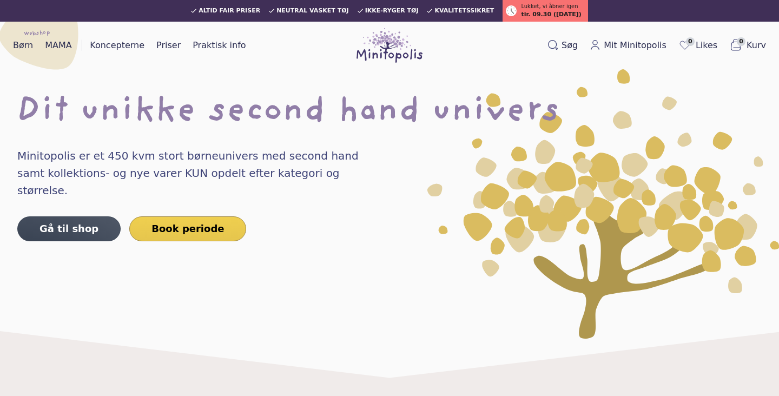
click at [157, 216] on link "Book periode" at bounding box center [187, 228] width 117 height 25
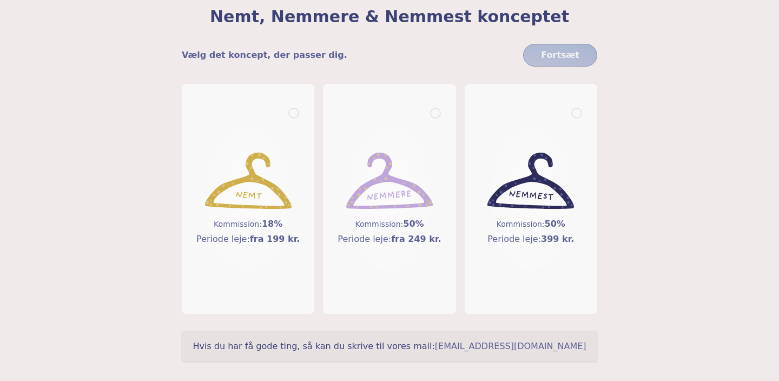
scroll to position [77, 0]
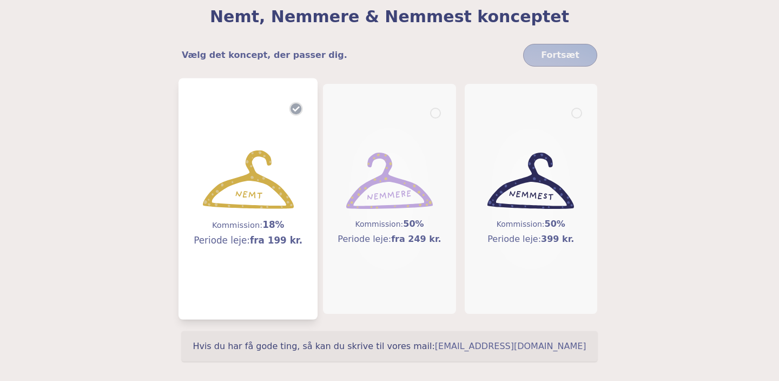
click at [222, 194] on img at bounding box center [248, 179] width 91 height 59
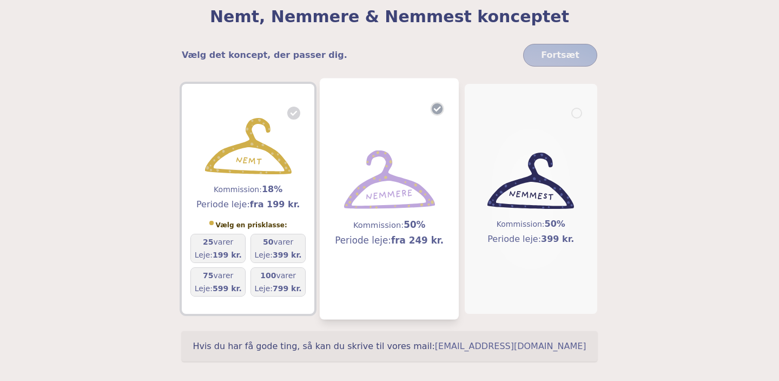
click at [374, 205] on img at bounding box center [389, 179] width 91 height 59
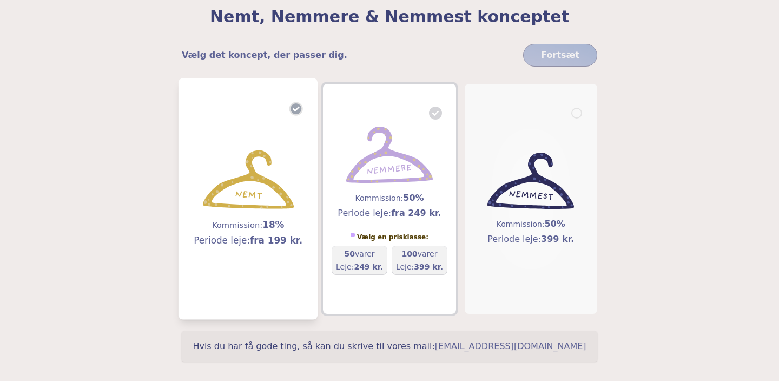
click at [268, 184] on img at bounding box center [248, 179] width 91 height 59
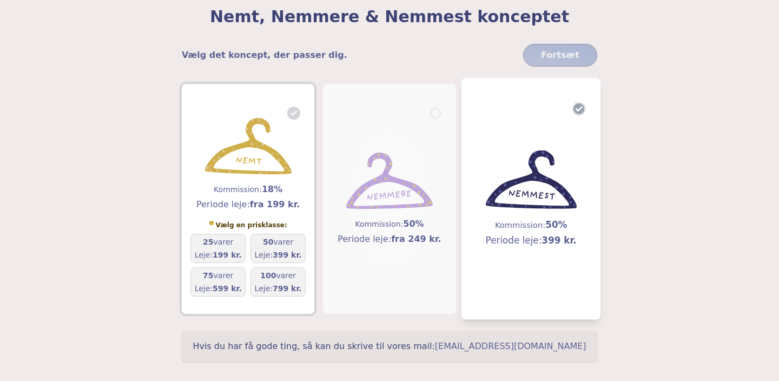
click at [534, 215] on div "Kommission: 50% Periode leje: 399 kr." at bounding box center [530, 198] width 91 height 97
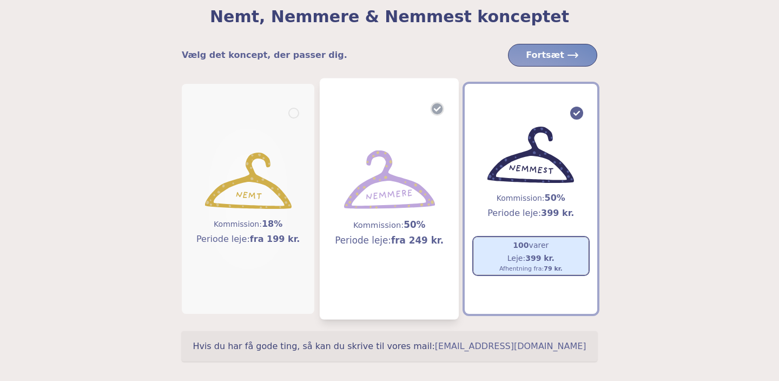
click at [382, 222] on h5 "Kommission: 50%" at bounding box center [389, 225] width 109 height 14
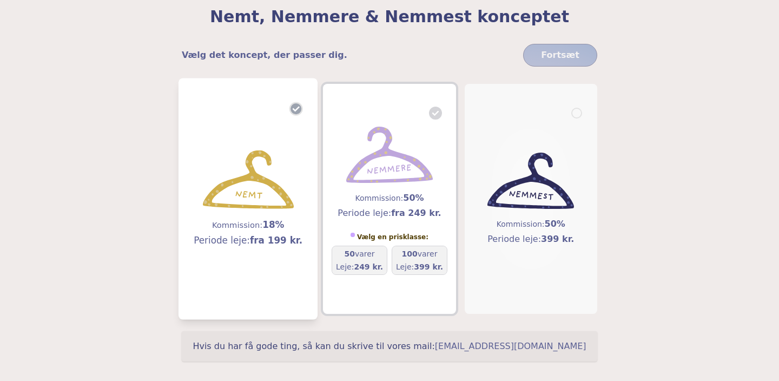
click at [293, 197] on img at bounding box center [248, 179] width 91 height 59
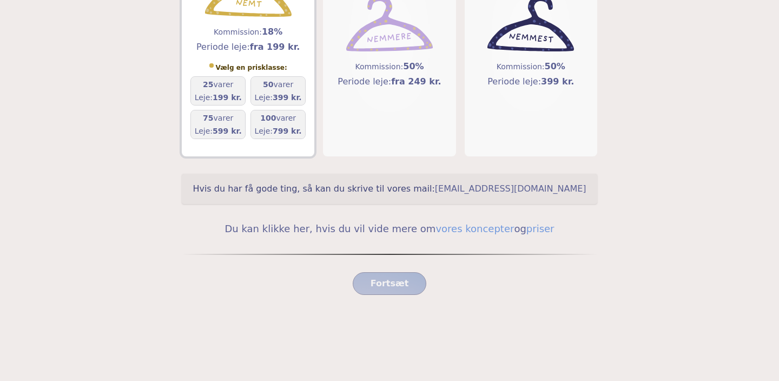
scroll to position [237, 0]
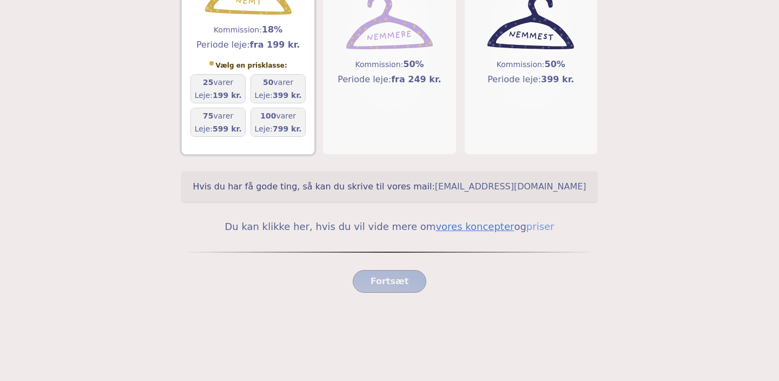
click at [465, 227] on link "vores koncepter" at bounding box center [474, 226] width 78 height 11
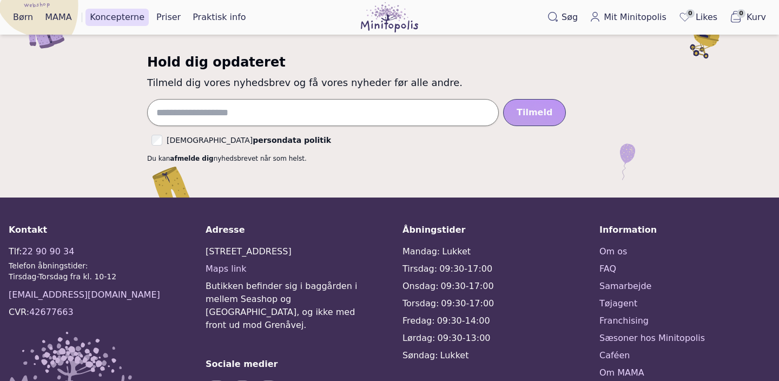
scroll to position [1698, 0]
click at [606, 266] on link "FAQ" at bounding box center [684, 268] width 171 height 13
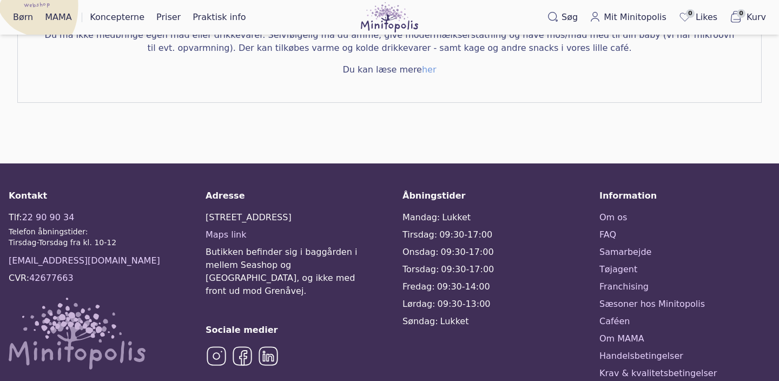
scroll to position [927, 0]
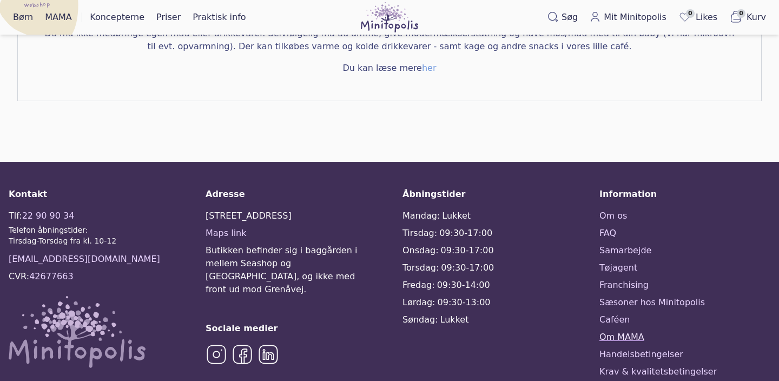
click at [613, 331] on link "Om MAMA" at bounding box center [684, 337] width 171 height 13
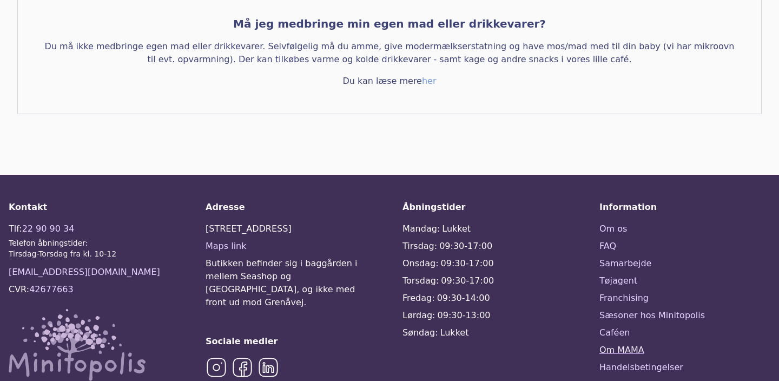
scroll to position [0, 0]
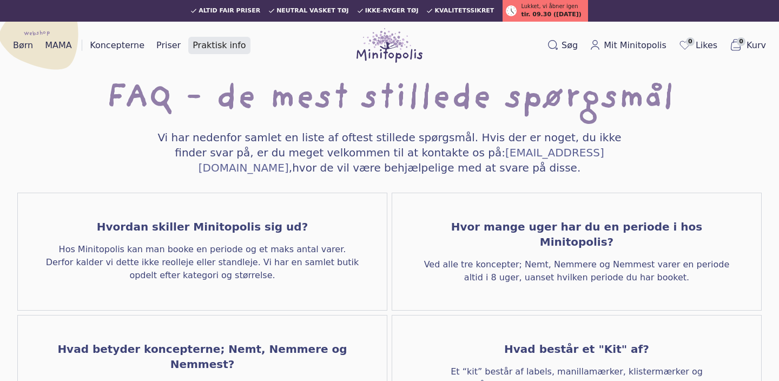
click at [223, 47] on link "Praktisk info" at bounding box center [219, 45] width 62 height 17
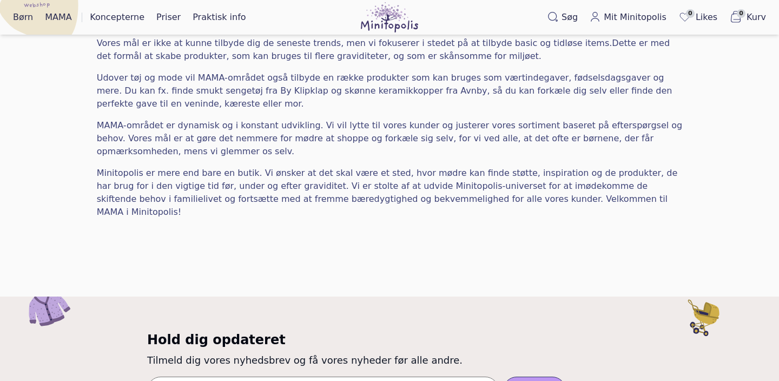
scroll to position [516, 0]
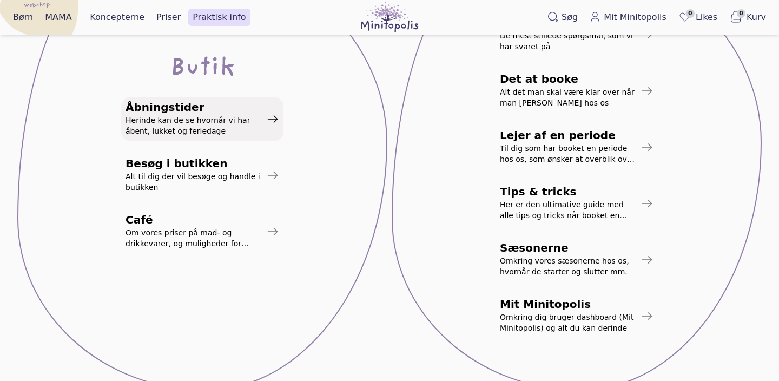
scroll to position [227, 0]
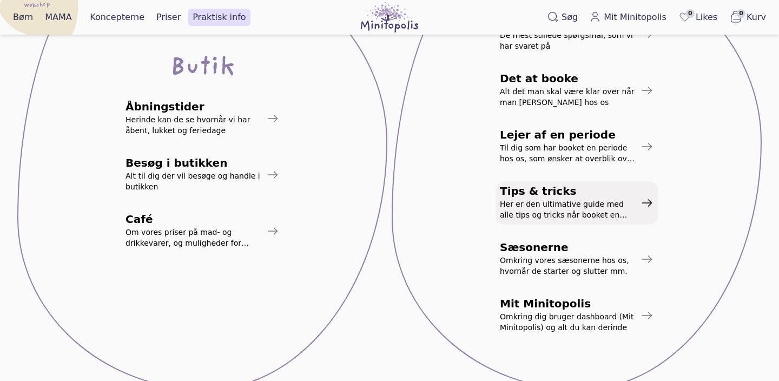
click at [541, 203] on span "Her er den ultimative guide med alle tips og tricks når booket en periode hos os" at bounding box center [568, 210] width 136 height 22
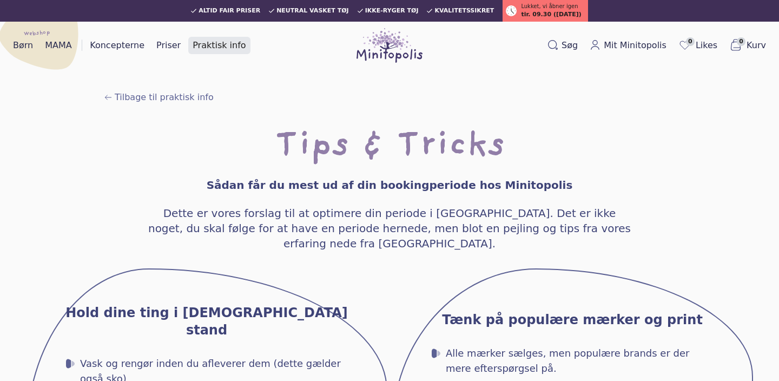
click at [229, 46] on link "Praktisk info" at bounding box center [219, 45] width 62 height 17
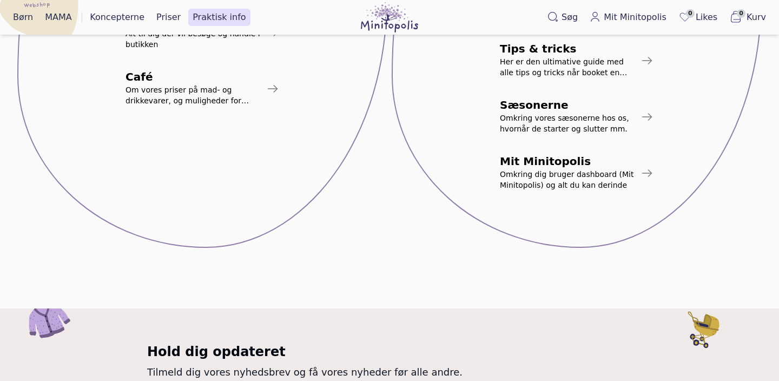
scroll to position [376, 0]
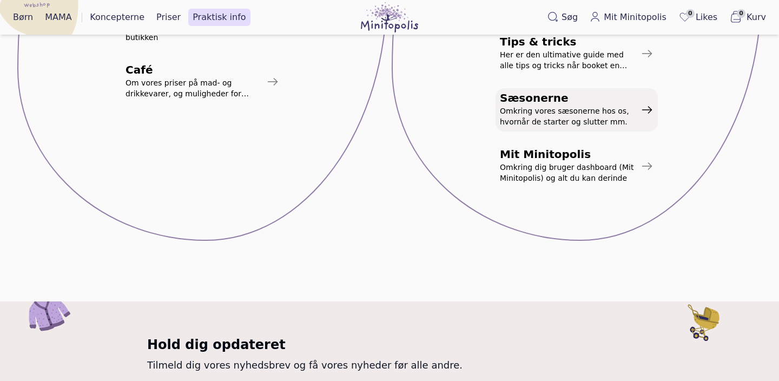
click at [518, 111] on span "Omkring vores sæsonerne hos os, hvornår de starter og slutter mm." at bounding box center [568, 116] width 136 height 22
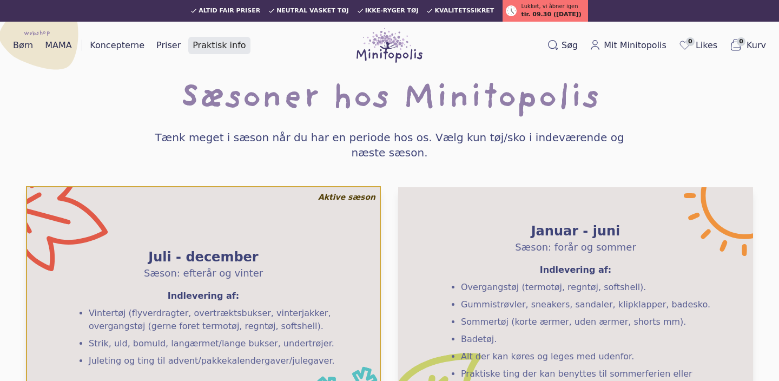
click at [196, 50] on link "Praktisk info" at bounding box center [219, 45] width 62 height 17
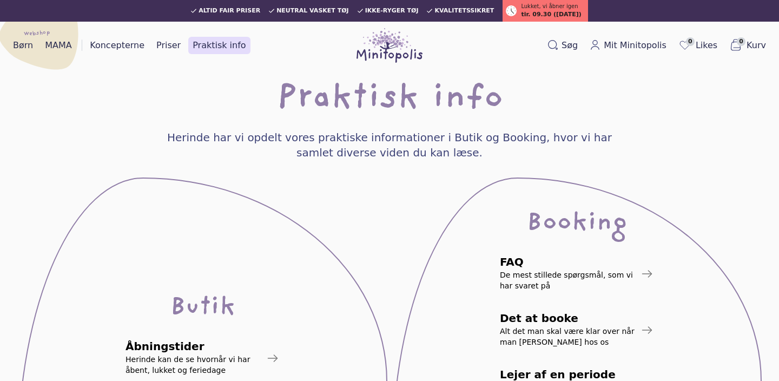
click at [381, 52] on img at bounding box center [390, 45] width 66 height 35
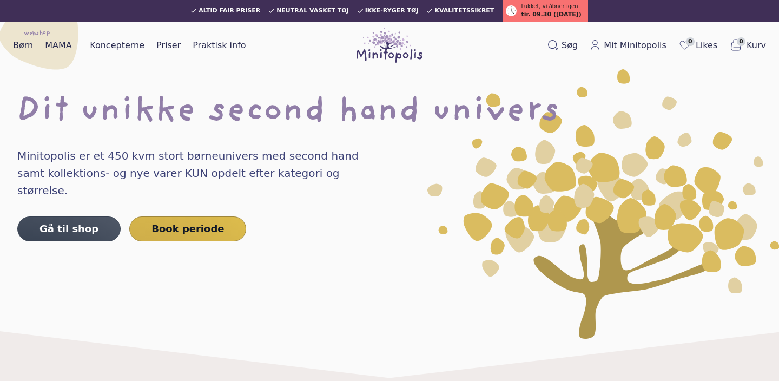
click at [26, 47] on link "Børn" at bounding box center [23, 45] width 29 height 17
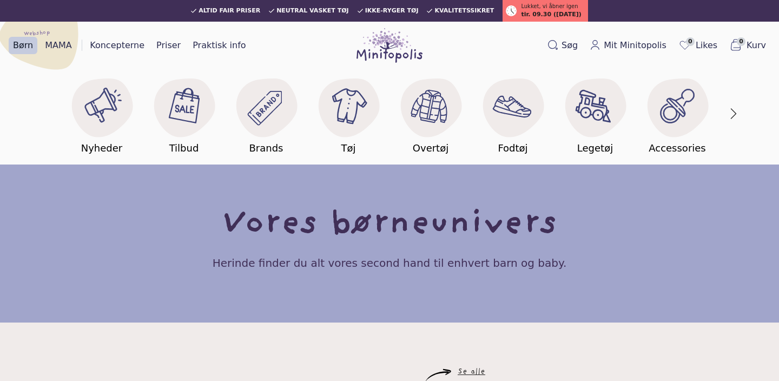
click at [372, 55] on img at bounding box center [390, 45] width 66 height 35
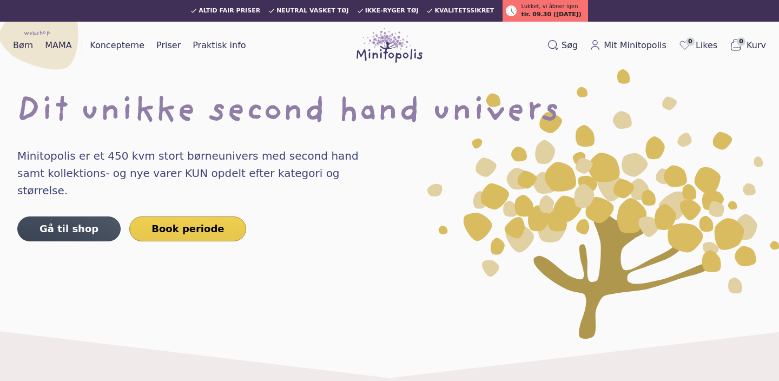
click at [175, 216] on link "Book periode" at bounding box center [187, 228] width 117 height 25
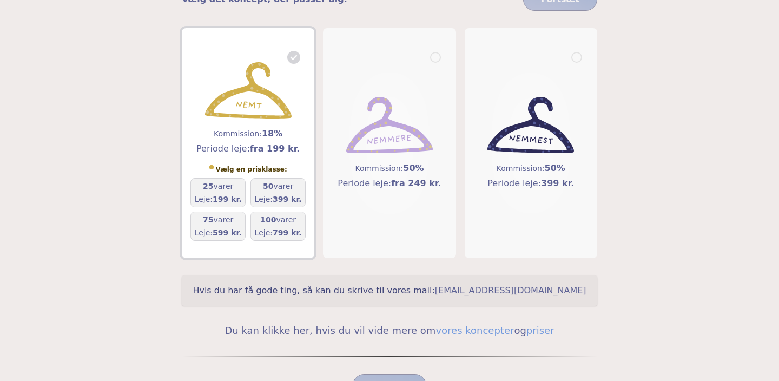
scroll to position [135, 0]
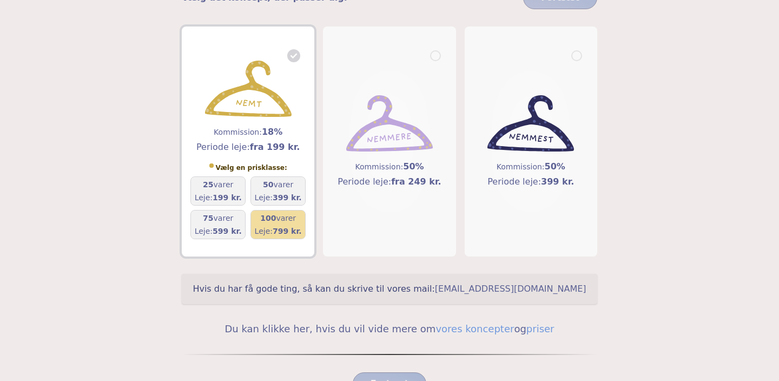
click at [282, 232] on span "799 kr." at bounding box center [287, 231] width 29 height 9
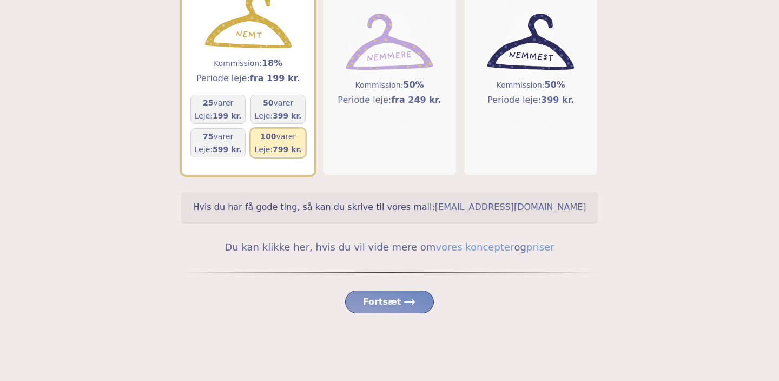
scroll to position [220, 0]
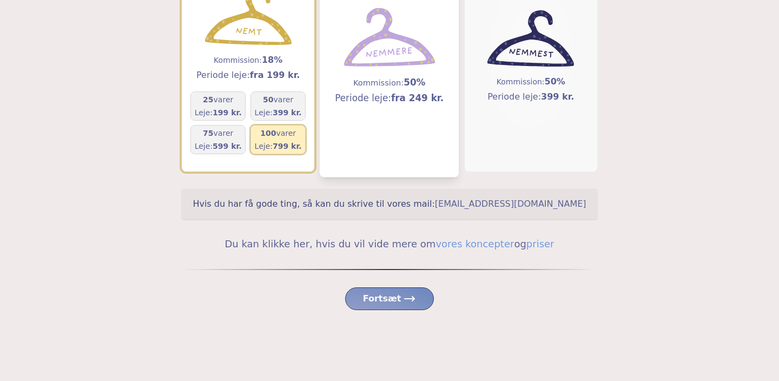
click at [391, 148] on div "Kommission: 50% Periode leje: fra 249 kr." at bounding box center [389, 56] width 121 height 205
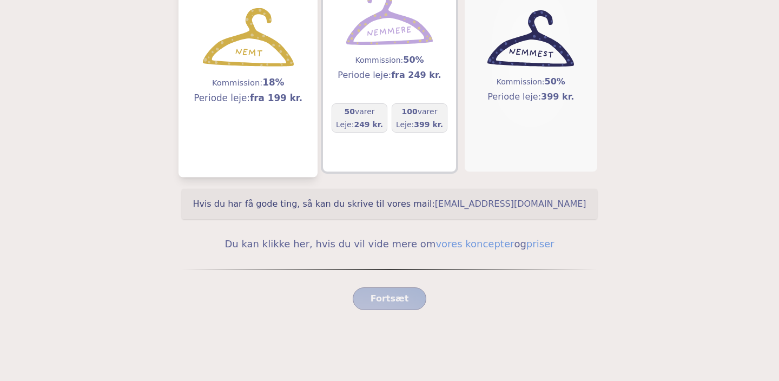
click at [283, 58] on img at bounding box center [248, 37] width 91 height 59
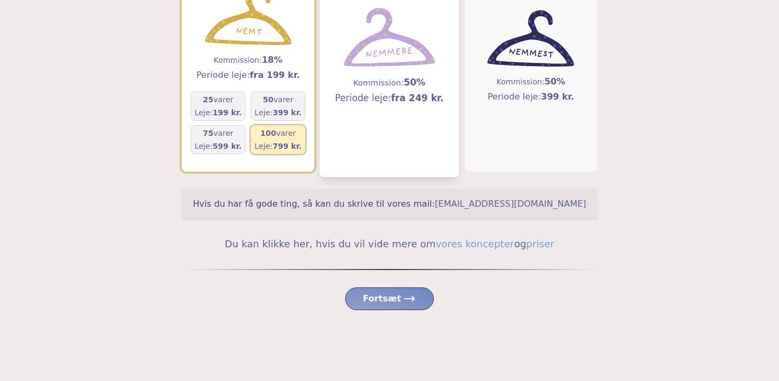
click at [389, 39] on img at bounding box center [389, 37] width 91 height 59
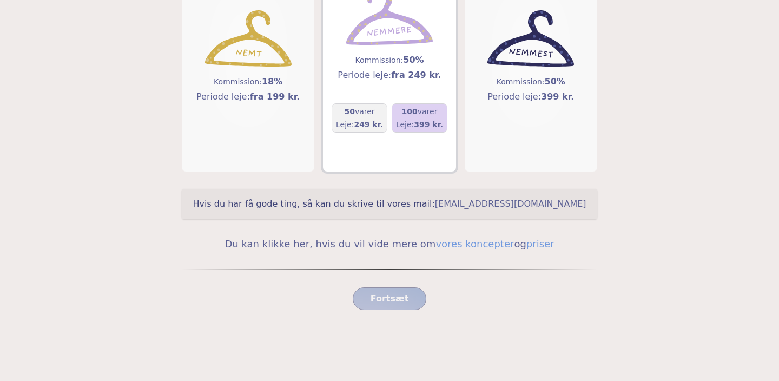
click at [410, 117] on div "100 varer Leje: 399 kr." at bounding box center [419, 118] width 47 height 24
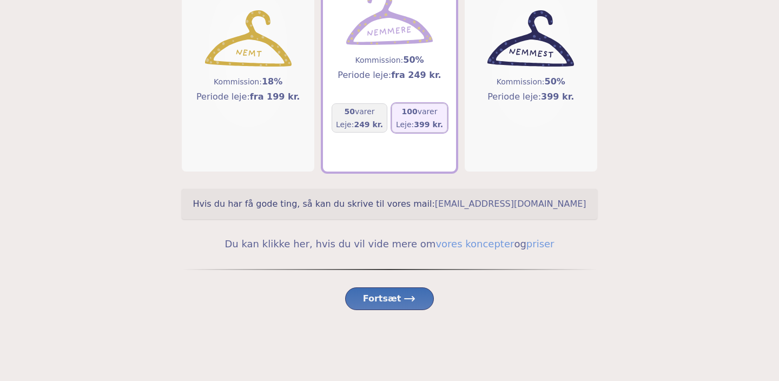
click at [386, 299] on span "Fortsæt" at bounding box center [390, 298] width 54 height 13
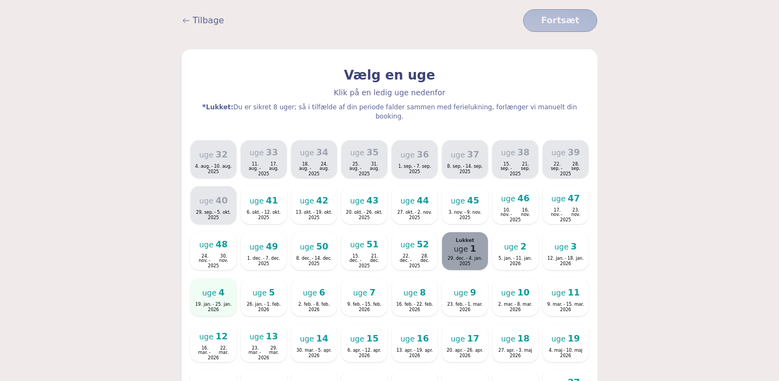
scroll to position [150, 0]
